Goal: Information Seeking & Learning: Learn about a topic

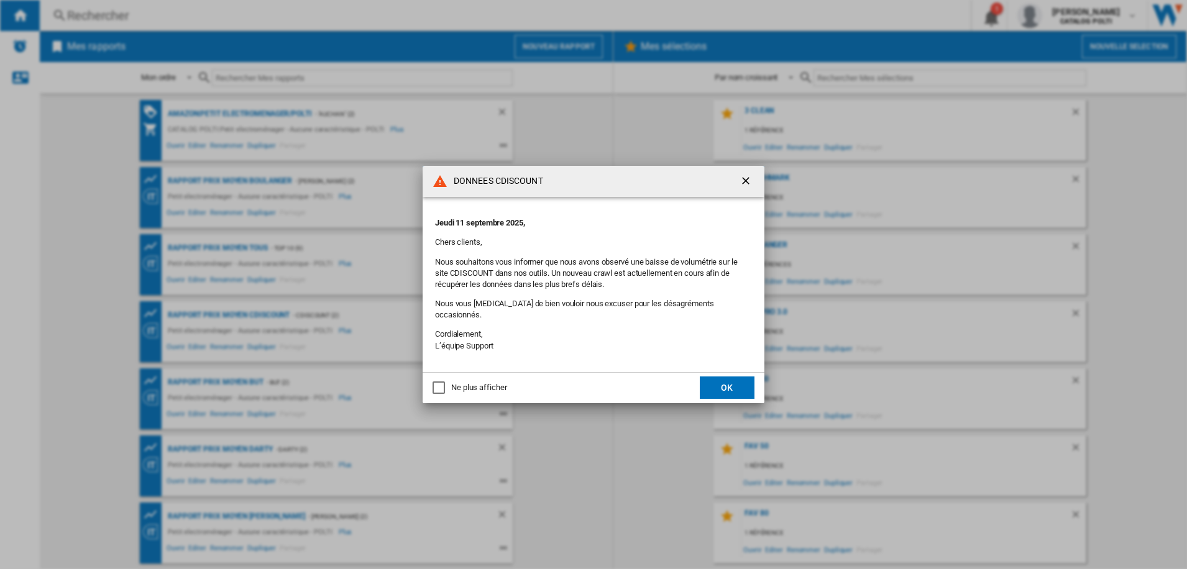
click at [722, 377] on button "OK" at bounding box center [727, 388] width 55 height 22
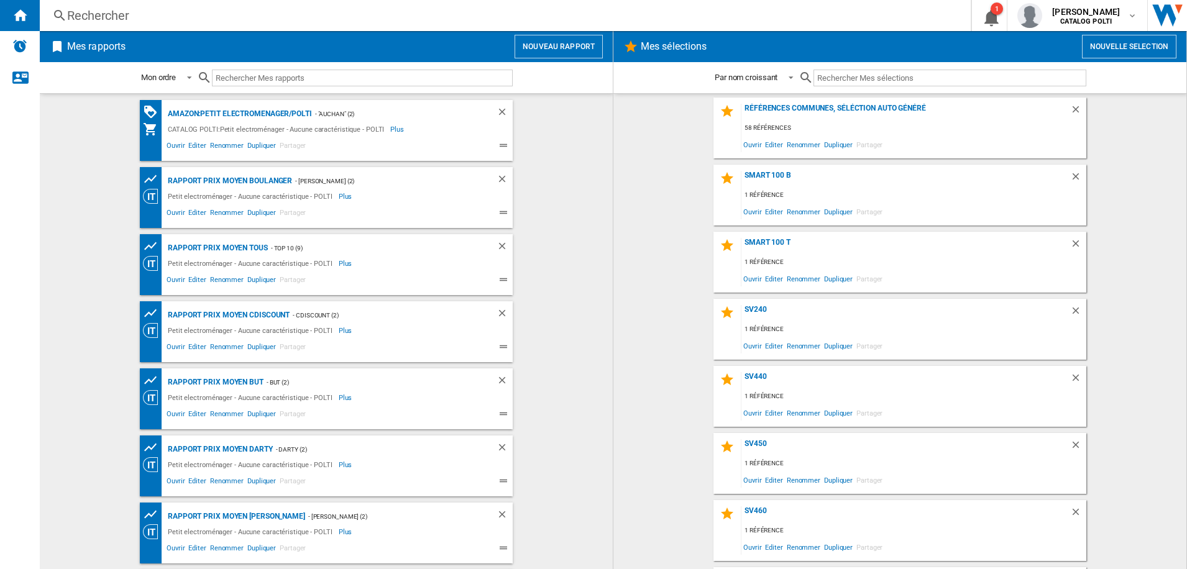
scroll to position [898, 0]
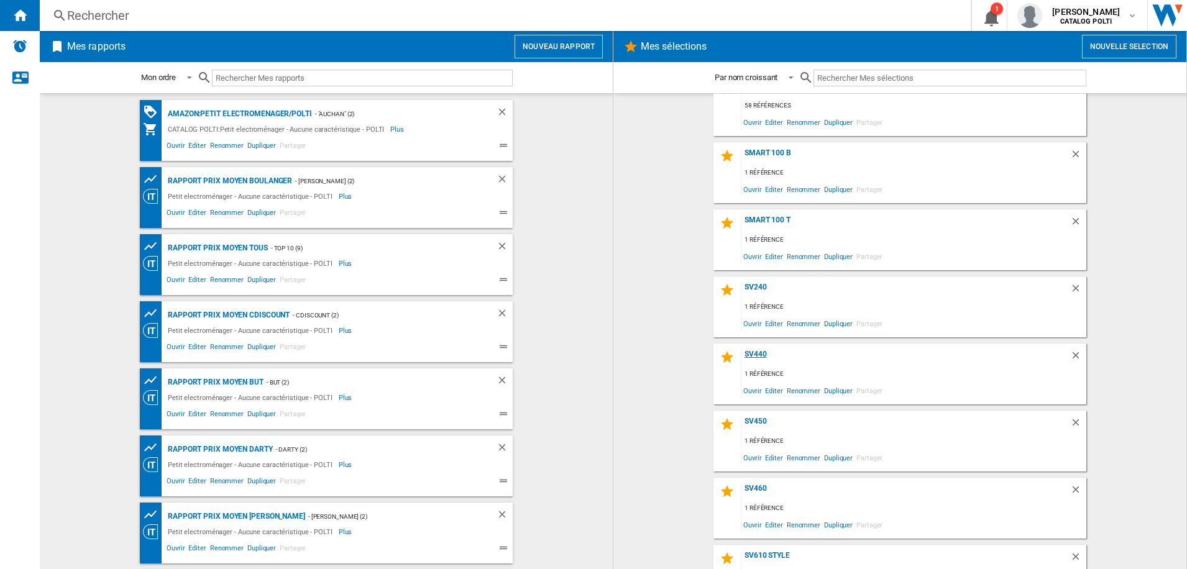
click at [757, 350] on div "SV440" at bounding box center [906, 358] width 329 height 17
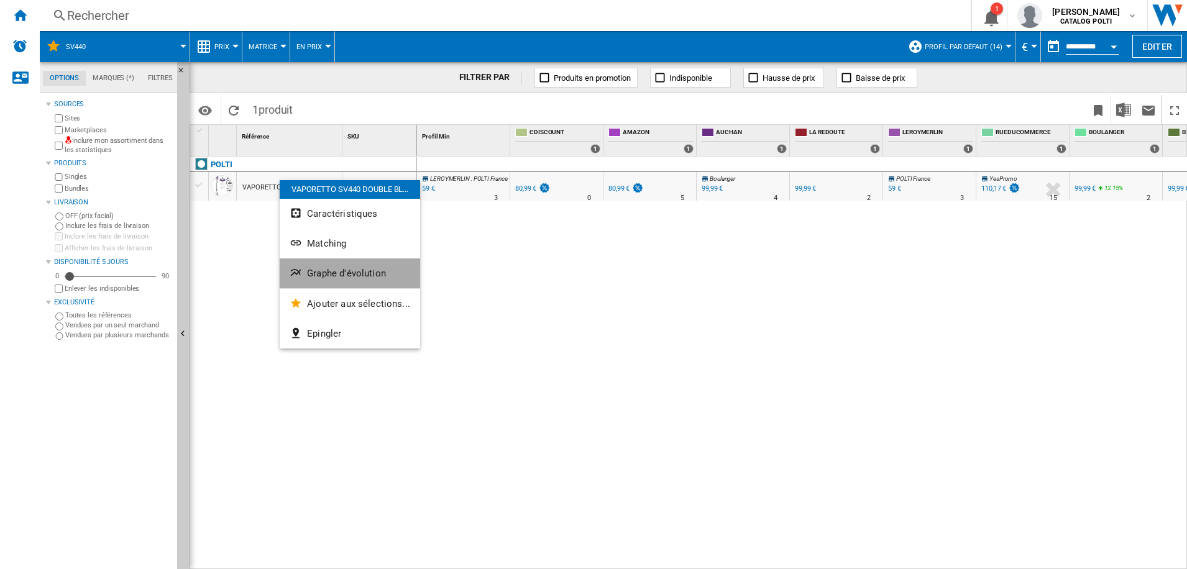
click at [369, 272] on span "Graphe d'évolution" at bounding box center [346, 273] width 79 height 11
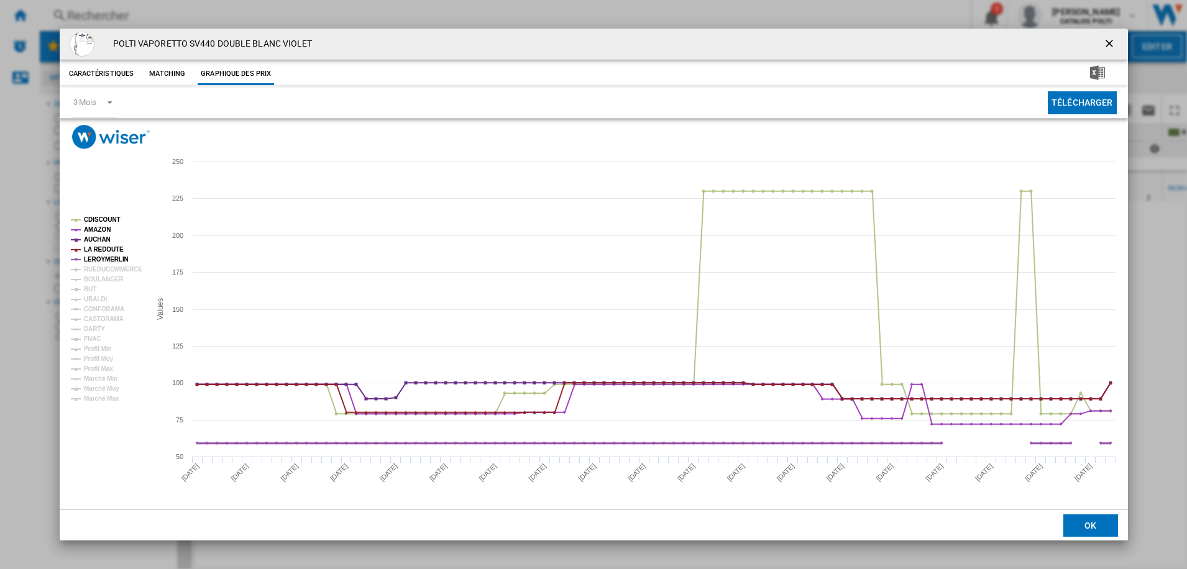
click at [86, 261] on tspan "LEROYMERLIN" at bounding box center [106, 259] width 45 height 7
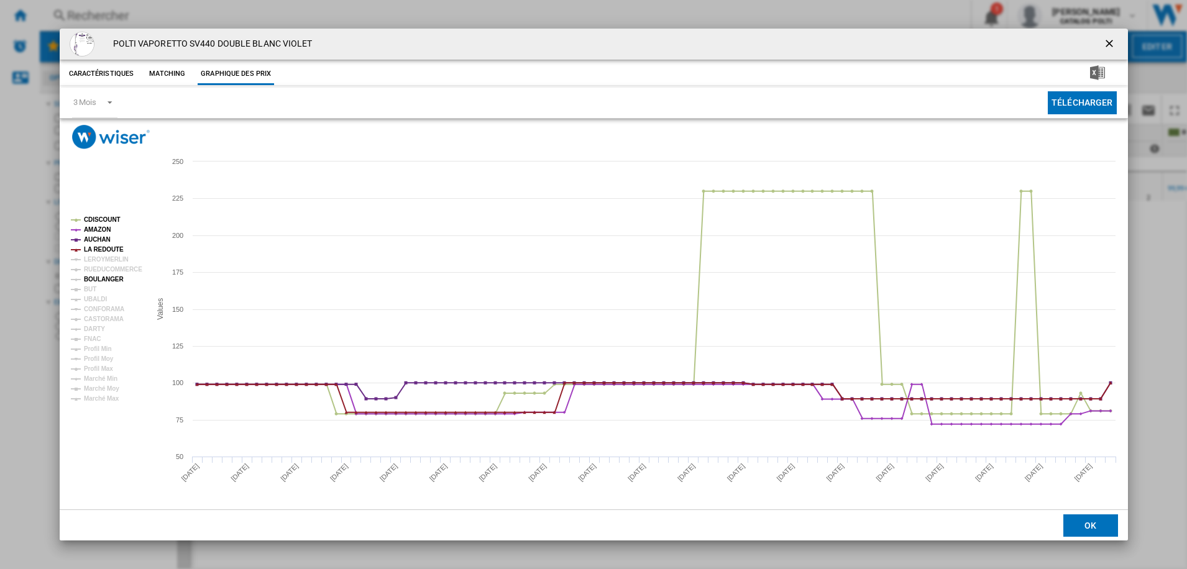
click at [115, 282] on tspan "BOULANGER" at bounding box center [104, 279] width 40 height 7
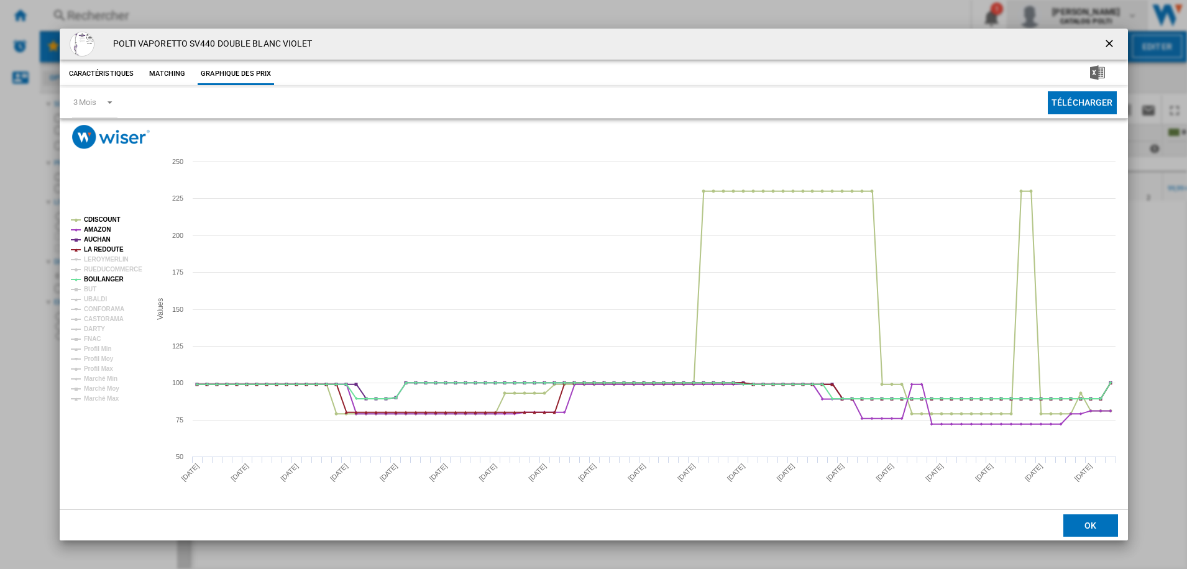
drag, startPoint x: 1110, startPoint y: 46, endPoint x: 1113, endPoint y: 16, distance: 30.1
click at [1110, 46] on ng-md-icon "getI18NText('BUTTONS.CLOSE_DIALOG')" at bounding box center [1110, 44] width 15 height 15
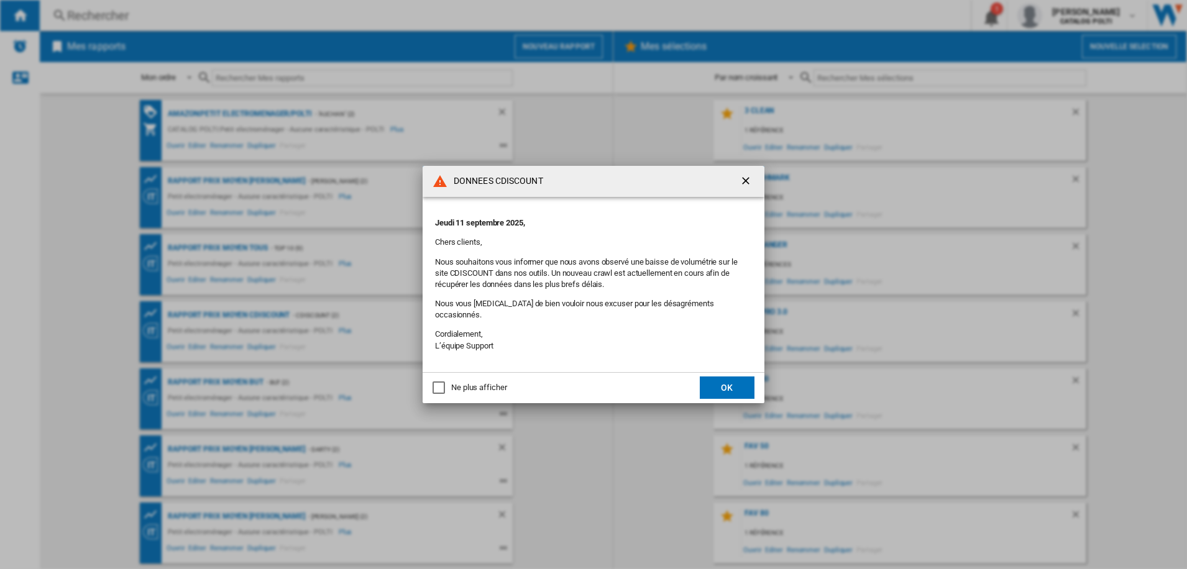
click at [724, 377] on button "OK" at bounding box center [727, 388] width 55 height 22
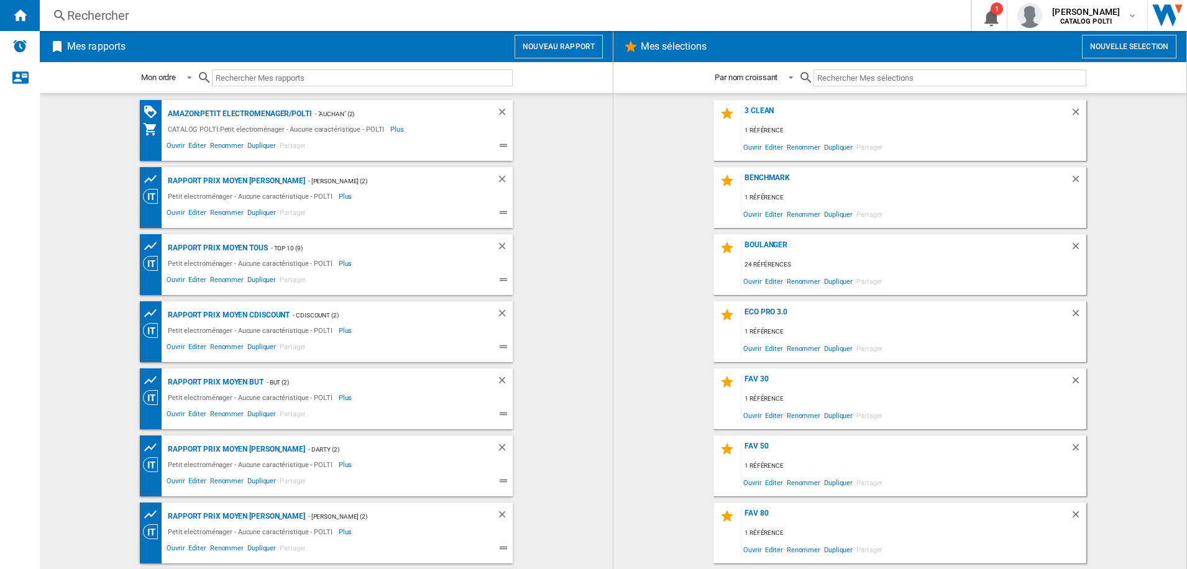
click at [41, 324] on md-content "AMAZON:Petit electromenager/POLTI - "Auchan" (2) CATALOG POLTI:Petit electromén…" at bounding box center [326, 331] width 573 height 476
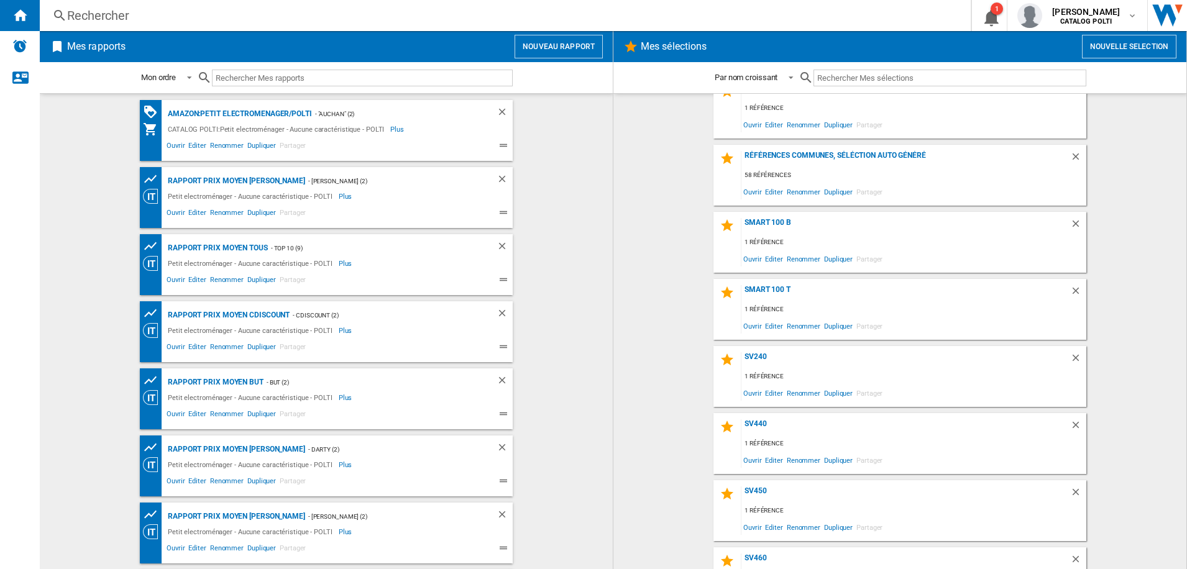
scroll to position [829, 0]
click at [782, 292] on div "Smart 100 T" at bounding box center [906, 293] width 329 height 17
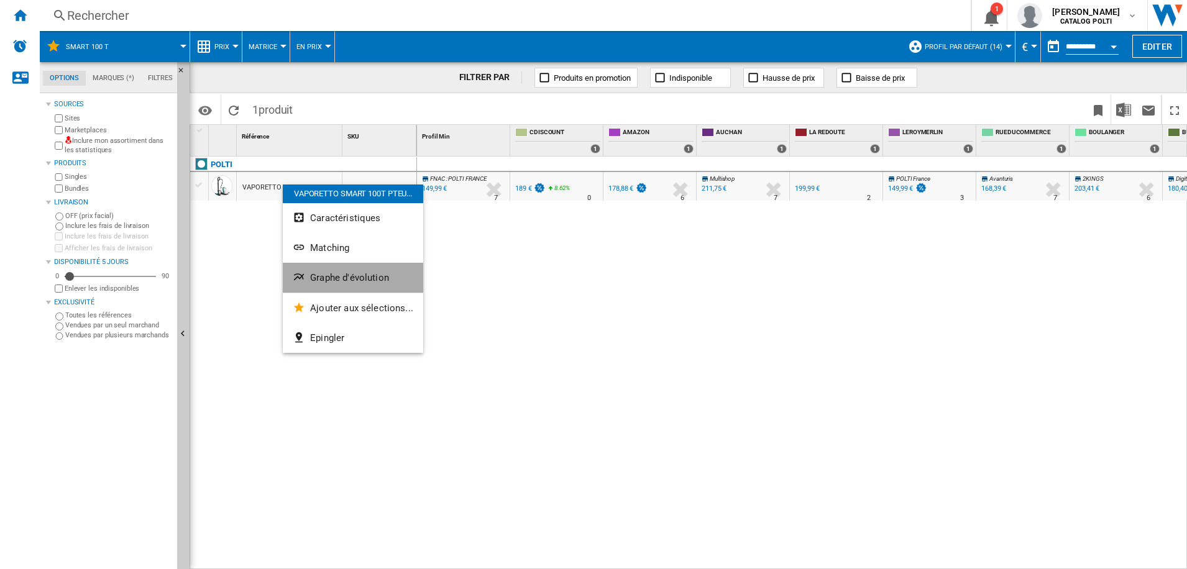
click at [363, 272] on span "Graphe d'évolution" at bounding box center [349, 277] width 79 height 11
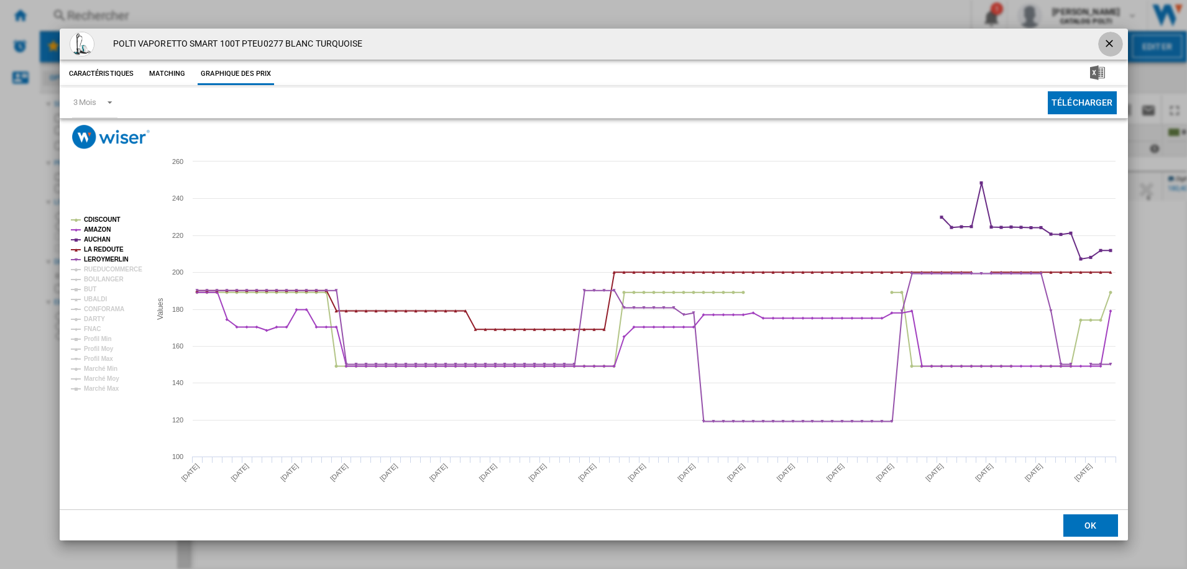
click at [1108, 39] on ng-md-icon "getI18NText('BUTTONS.CLOSE_DIALOG')" at bounding box center [1110, 44] width 15 height 15
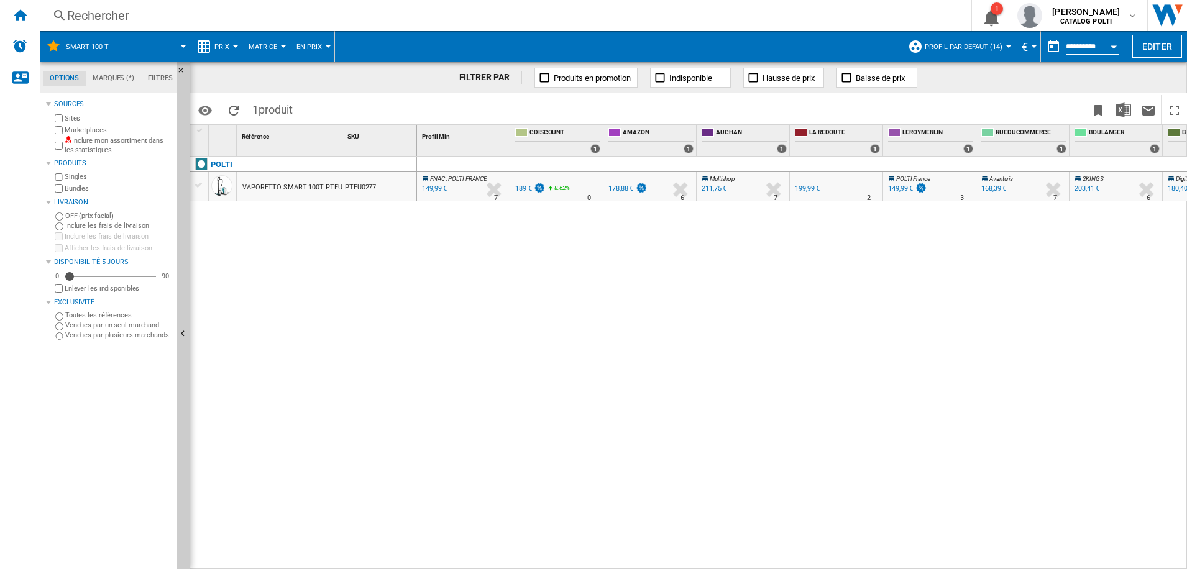
click at [434, 185] on div "149,99 €" at bounding box center [433, 189] width 27 height 12
